Goal: Transaction & Acquisition: Book appointment/travel/reservation

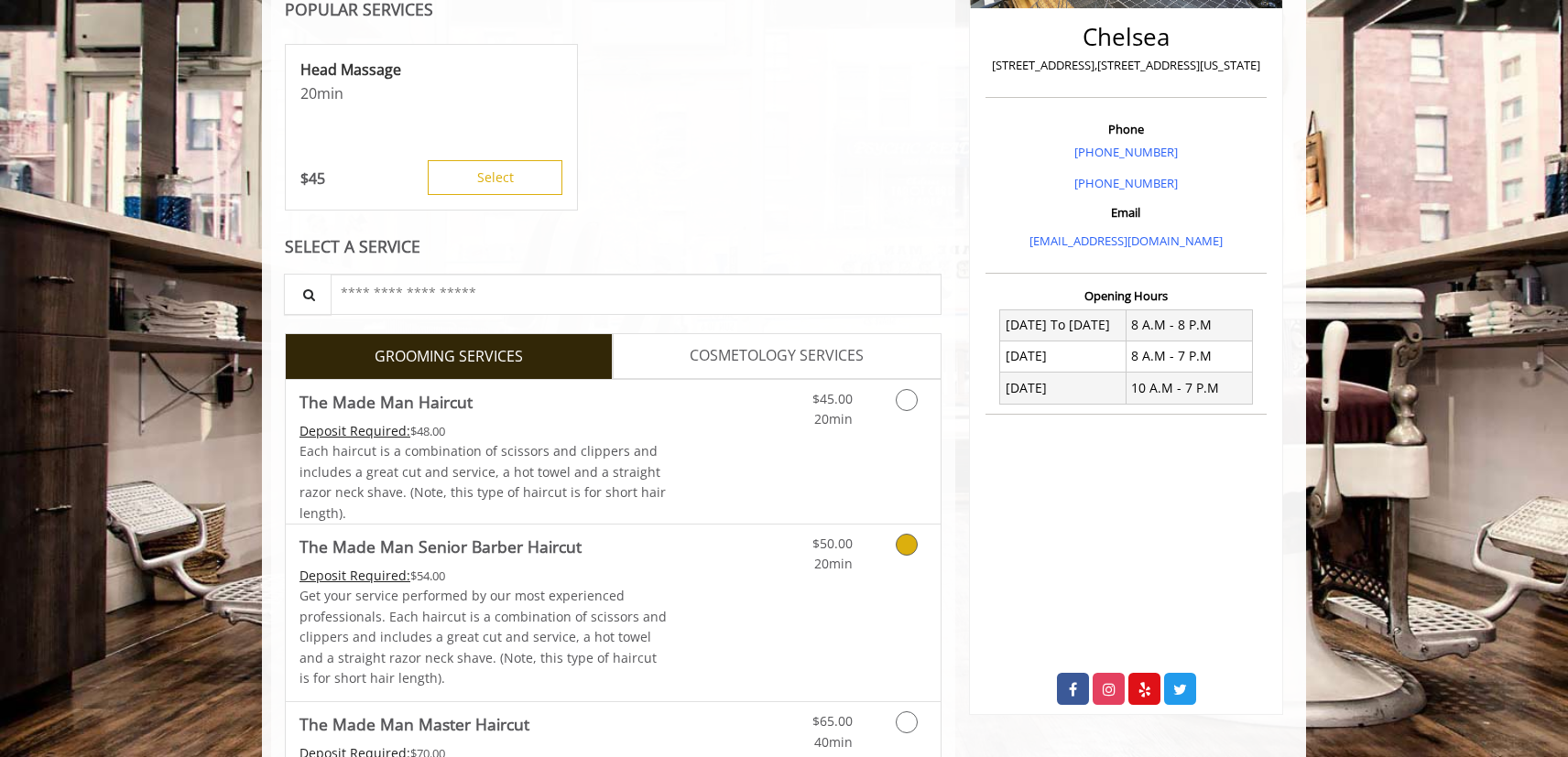
click at [704, 573] on link "Discounted Price" at bounding box center [722, 613] width 109 height 177
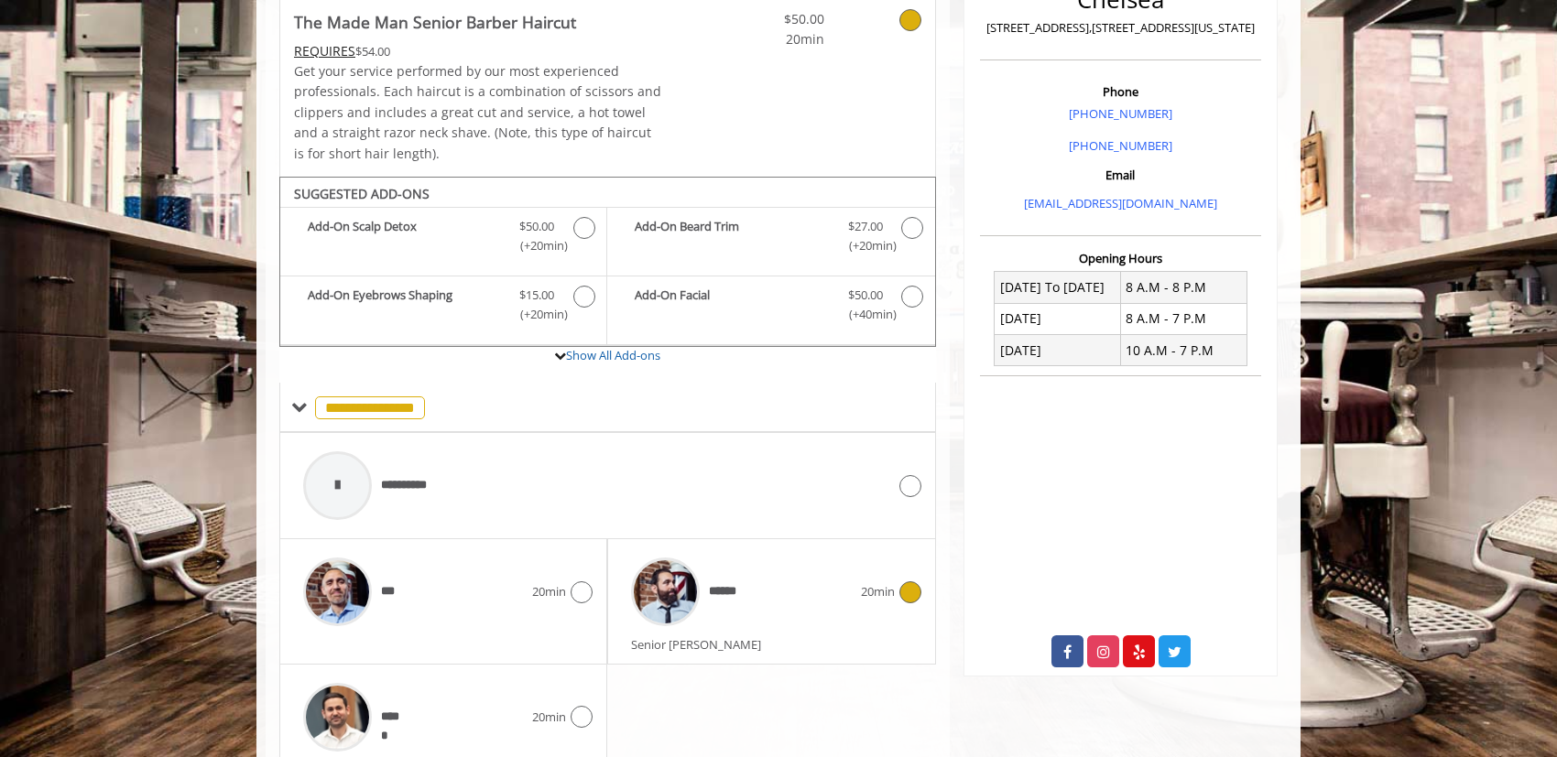
scroll to position [549, 0]
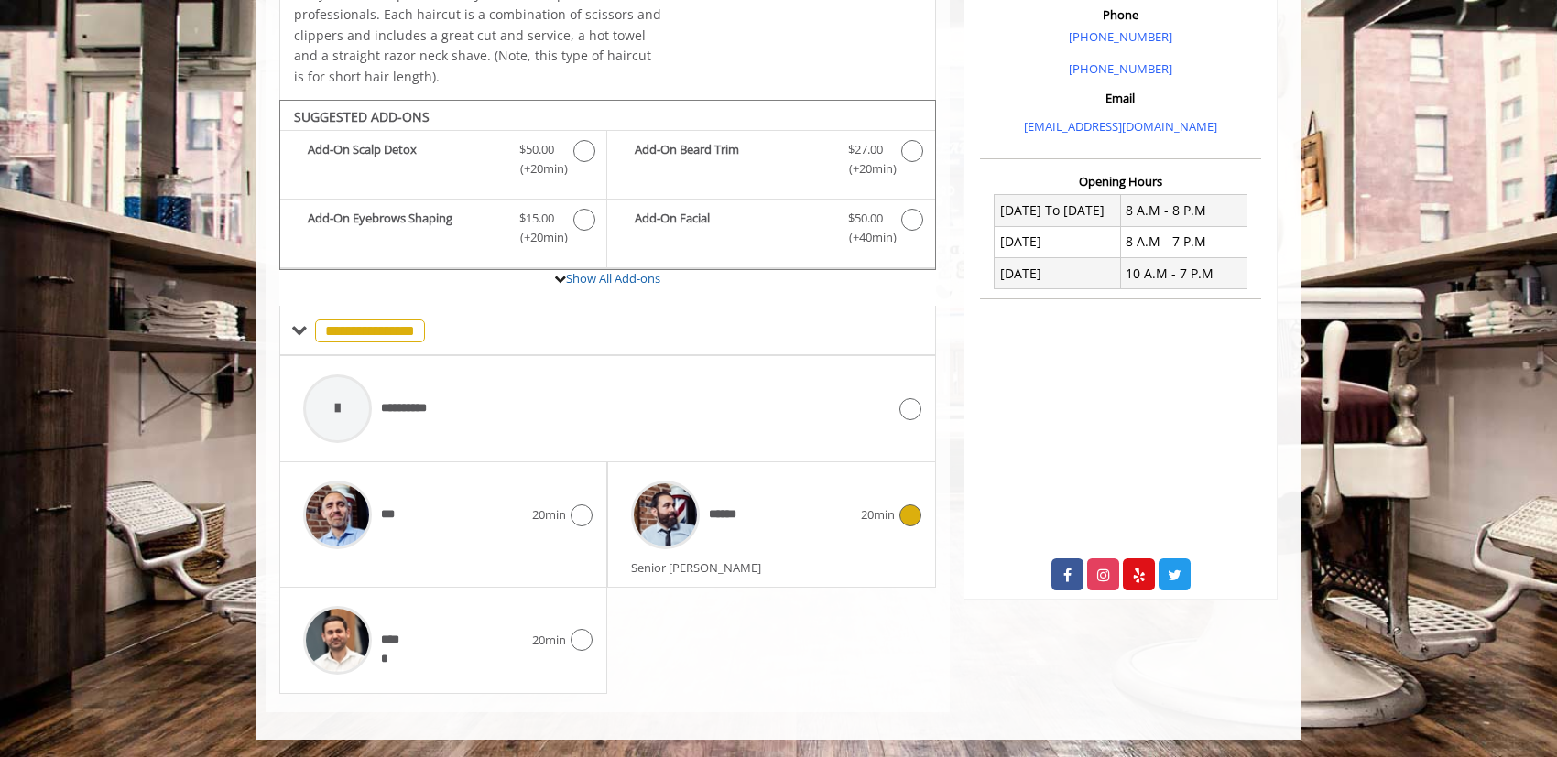
click at [799, 532] on div "******" at bounding box center [741, 515] width 238 height 87
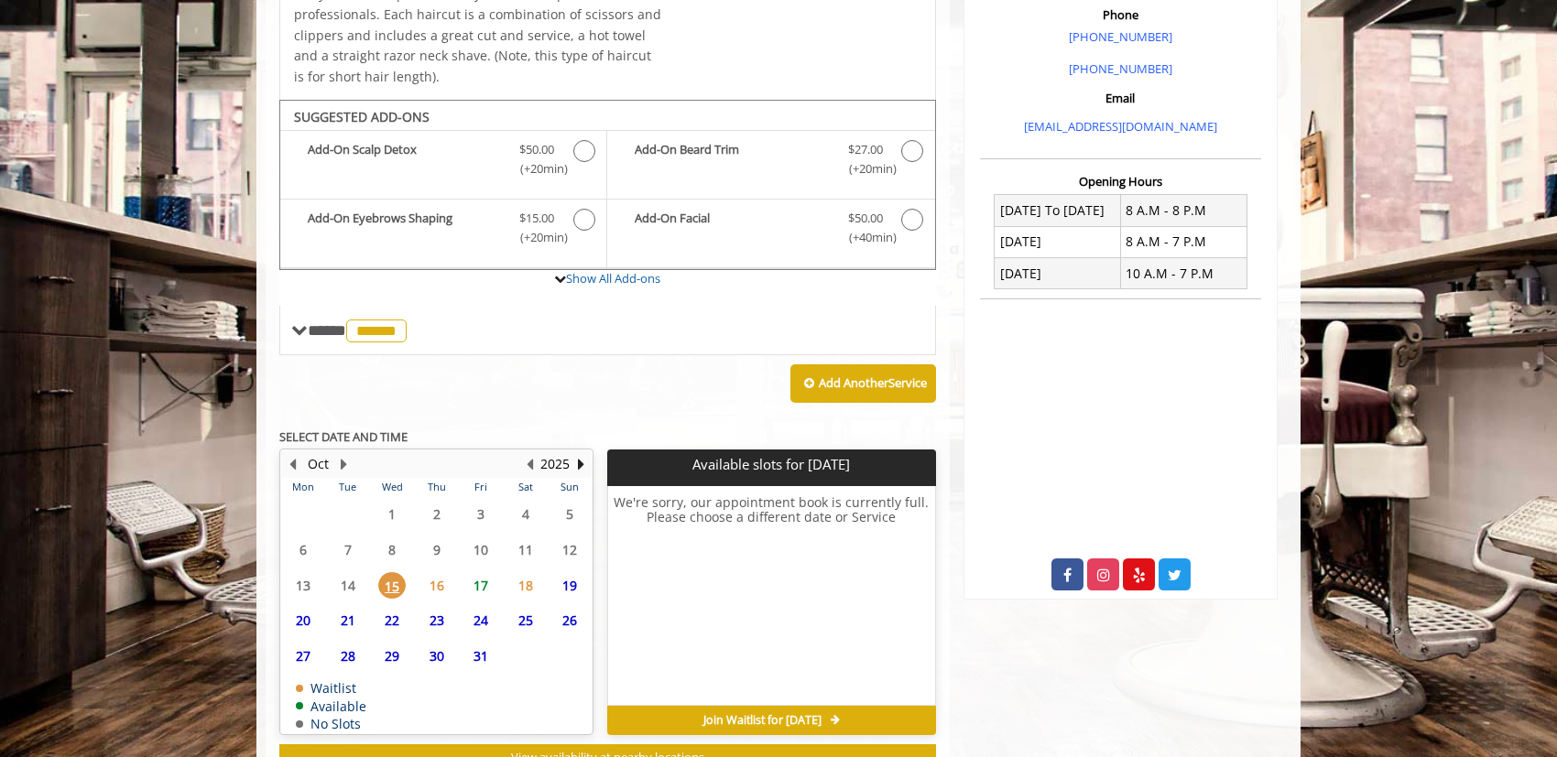
scroll to position [616, 0]
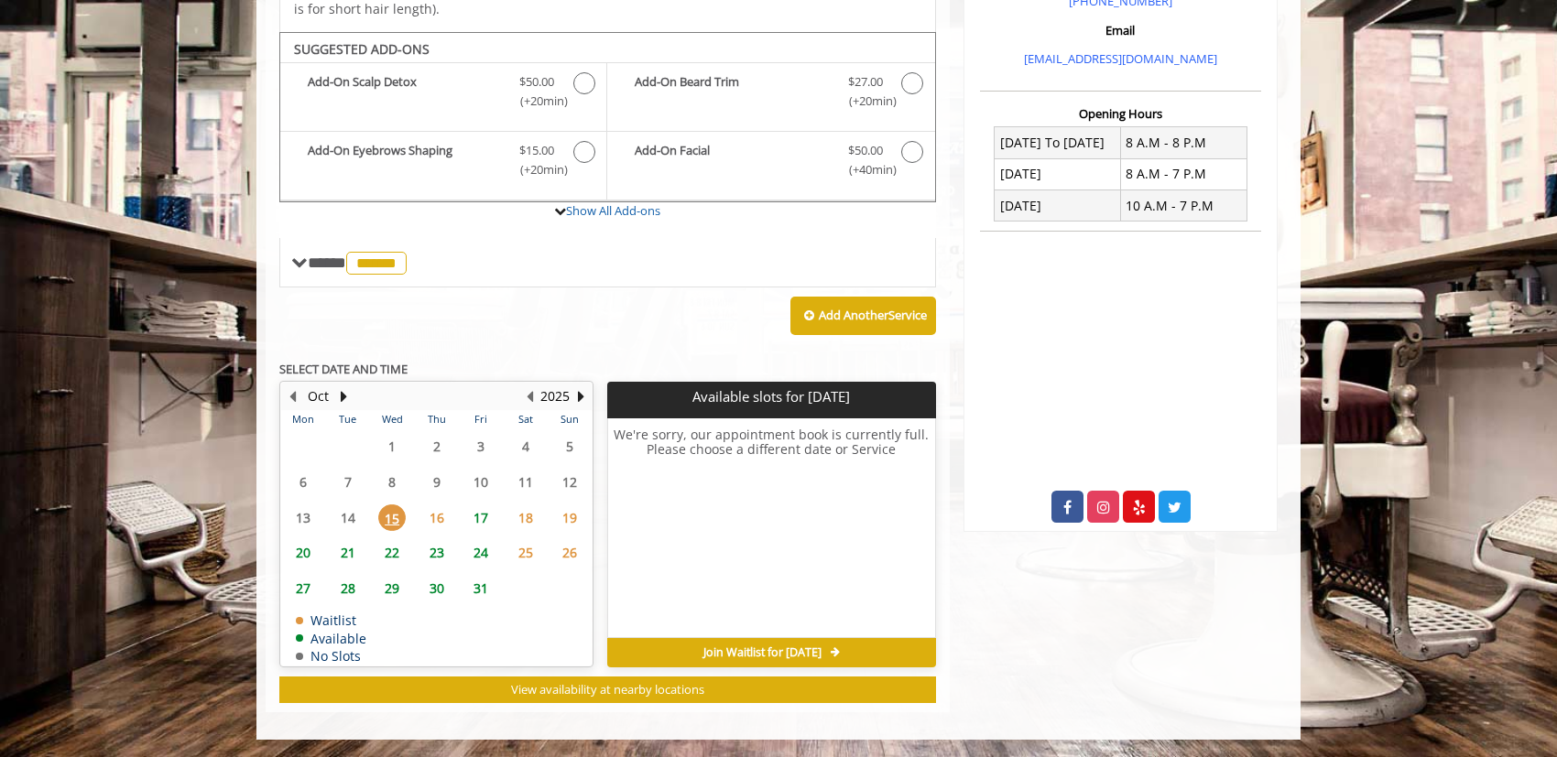
click at [439, 518] on span "16" at bounding box center [436, 518] width 27 height 27
click at [486, 519] on span "17" at bounding box center [480, 518] width 27 height 27
click at [400, 523] on span "15" at bounding box center [391, 518] width 27 height 27
click at [441, 522] on span "16" at bounding box center [436, 518] width 27 height 27
click at [356, 516] on table "Mon Tue Wed Thu Fri Sat Sun 29 30 1 2 3 4 5 6 7 8 9 10 11 12 13 14 15 16 17 18 …" at bounding box center [436, 537] width 310 height 255
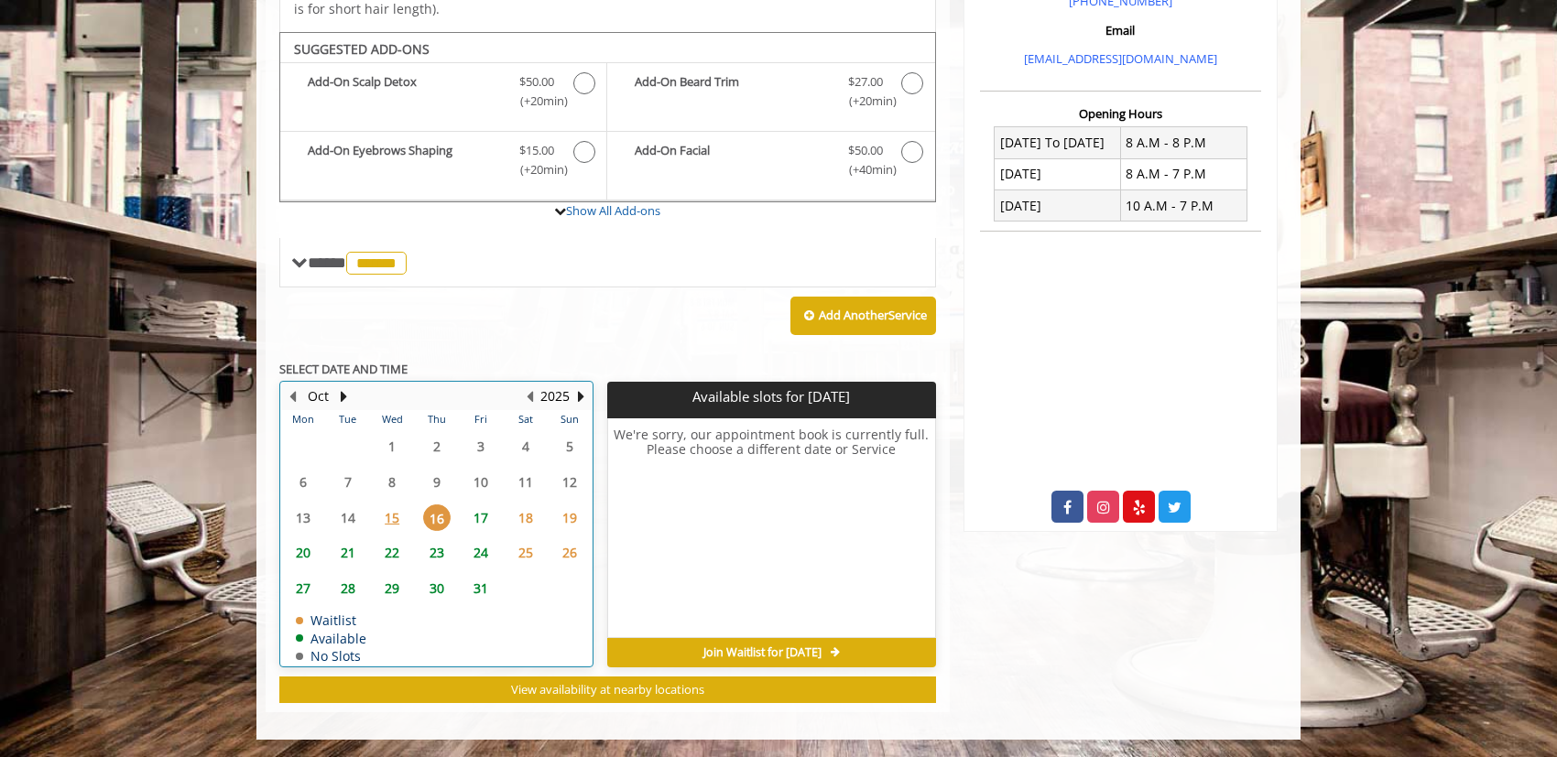
click at [344, 517] on table "Mon Tue Wed Thu Fri Sat Sun 29 30 1 2 3 4 5 6 7 8 9 10 11 12 13 14 15 16 17 18 …" at bounding box center [436, 537] width 310 height 255
click at [394, 485] on table "Mon Tue Wed Thu Fri Sat Sun 29 30 1 2 3 4 5 6 7 8 9 10 11 12 13 14 15 16 17 18 …" at bounding box center [436, 537] width 310 height 255
click at [389, 525] on span "15" at bounding box center [391, 518] width 27 height 27
click at [439, 515] on span "16" at bounding box center [436, 518] width 27 height 27
click at [305, 547] on span "20" at bounding box center [302, 552] width 27 height 27
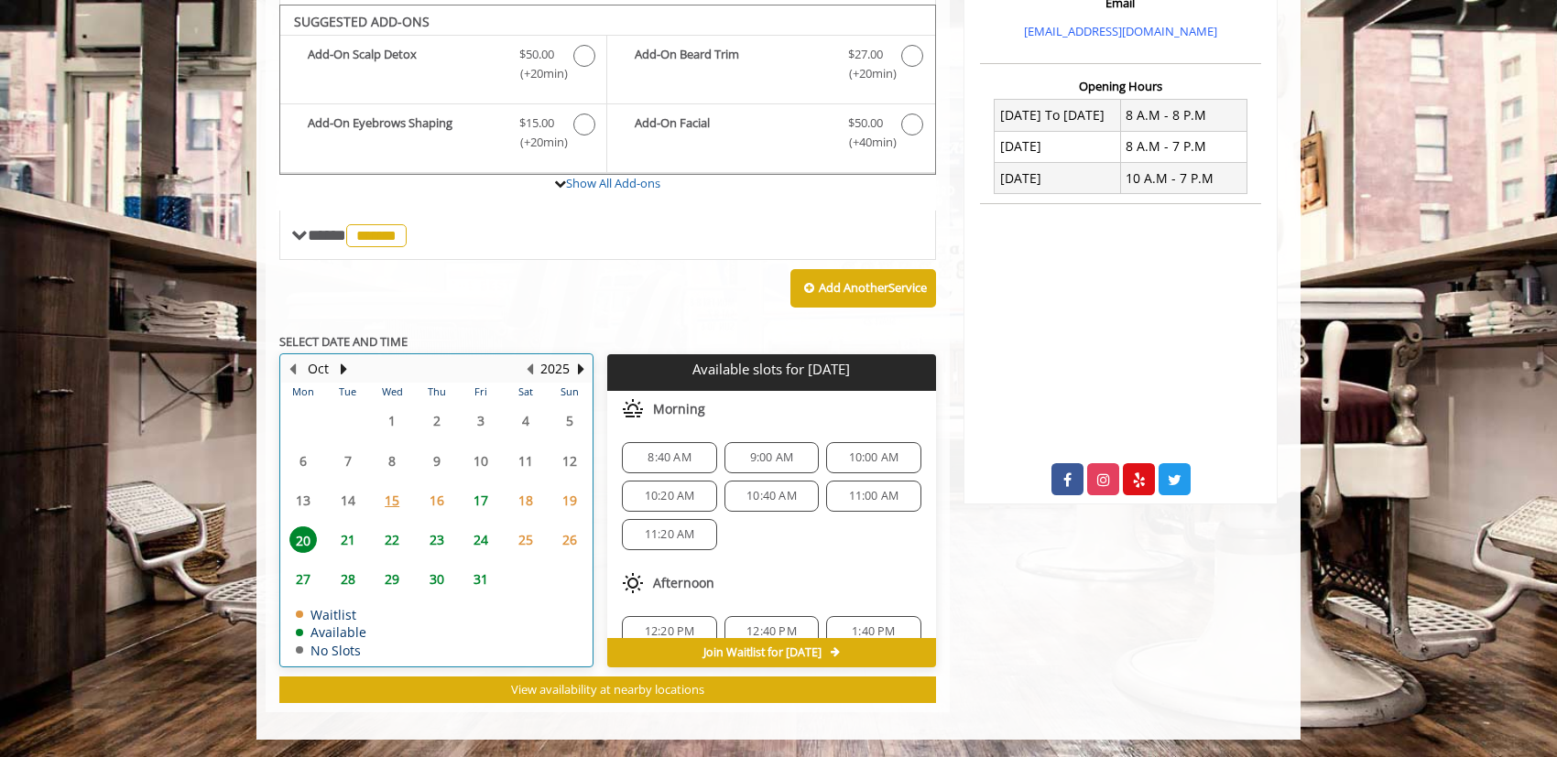
click at [361, 554] on td "21" at bounding box center [347, 539] width 44 height 39
click at [394, 554] on td "22" at bounding box center [392, 539] width 44 height 39
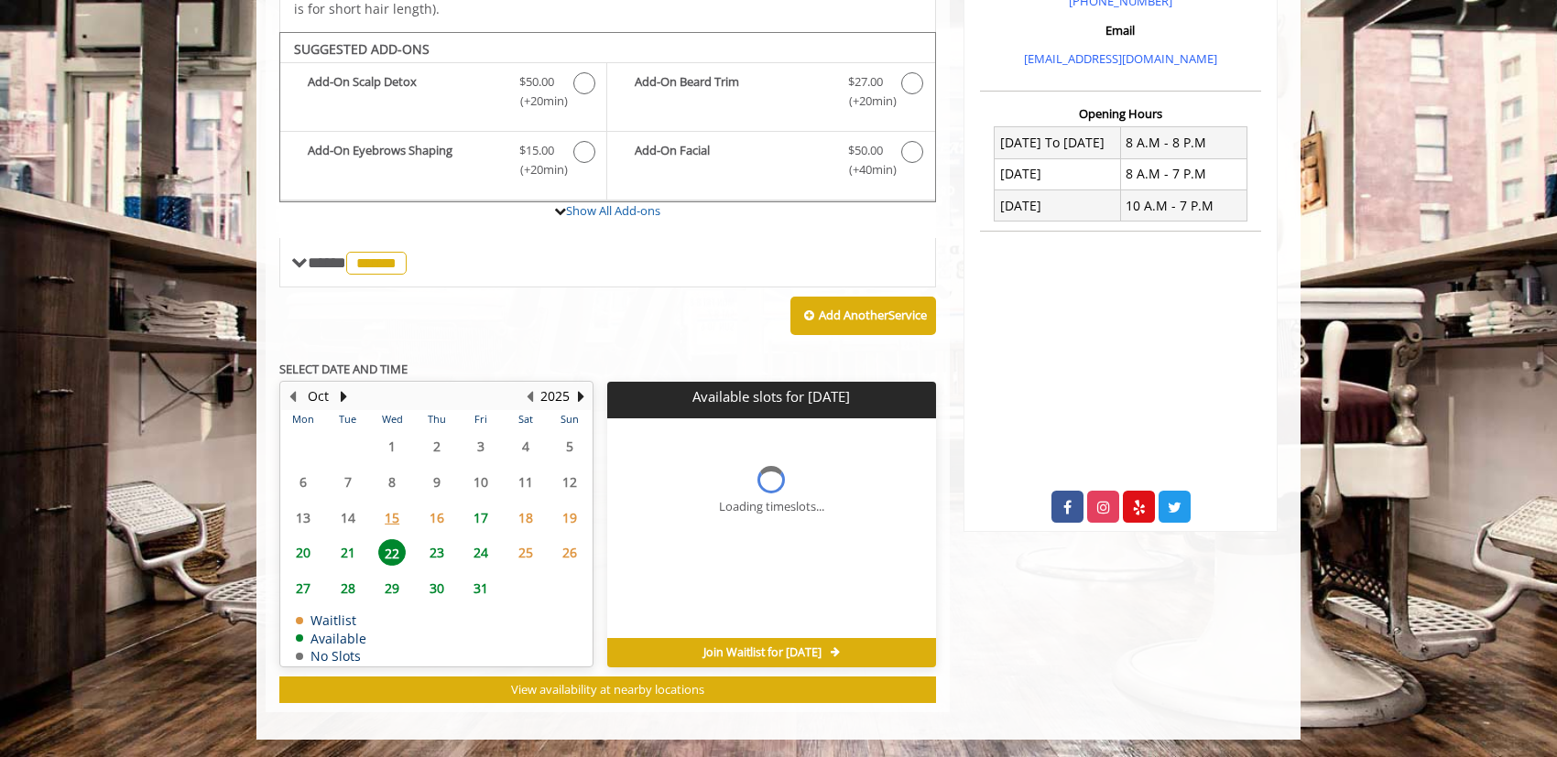
scroll to position [644, 0]
